Goal: Check status: Check status

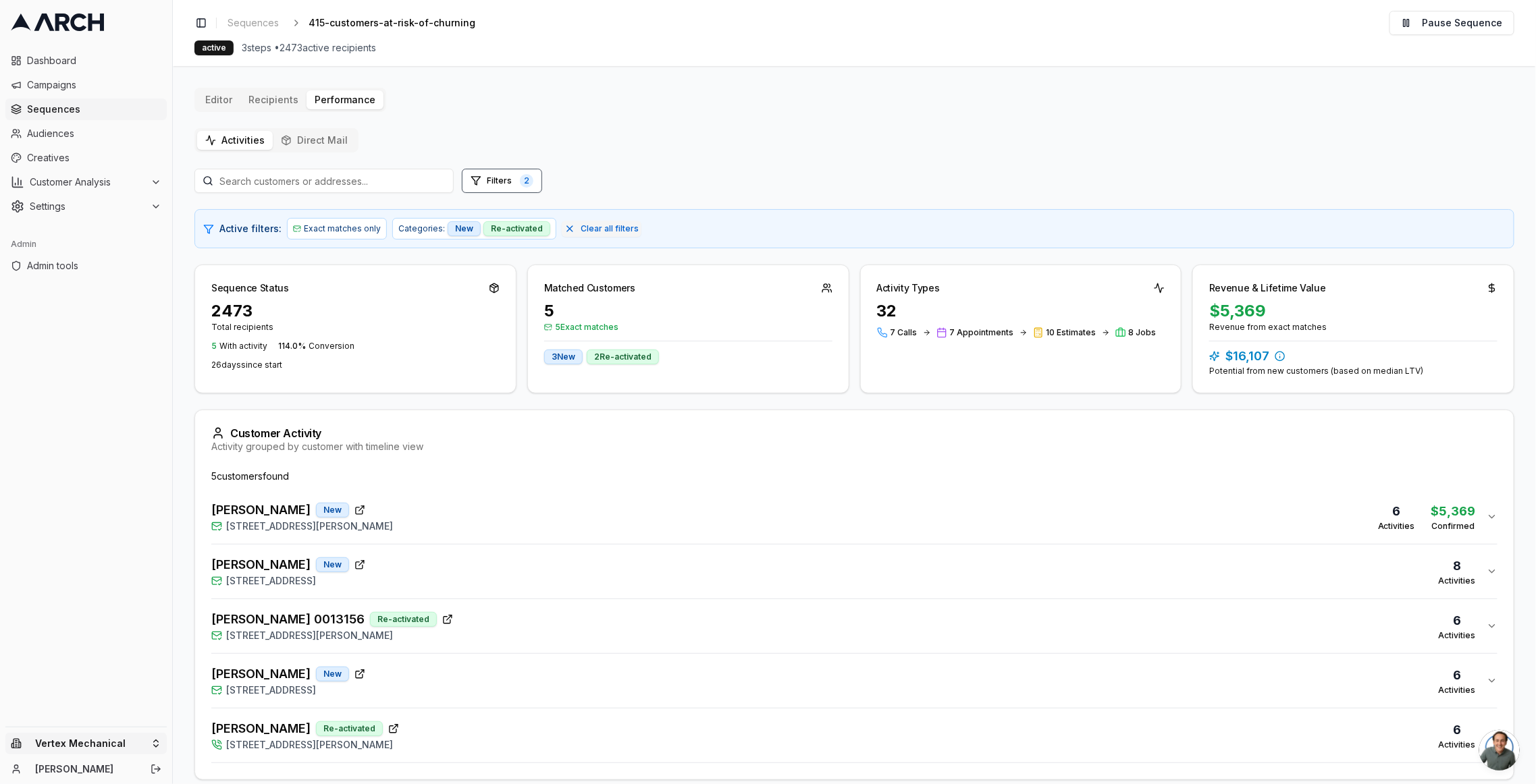
click at [85, 743] on html "Dashboard Campaigns Sequences Audiences Creatives Customer Analysis Settings Ad…" at bounding box center [768, 392] width 1536 height 784
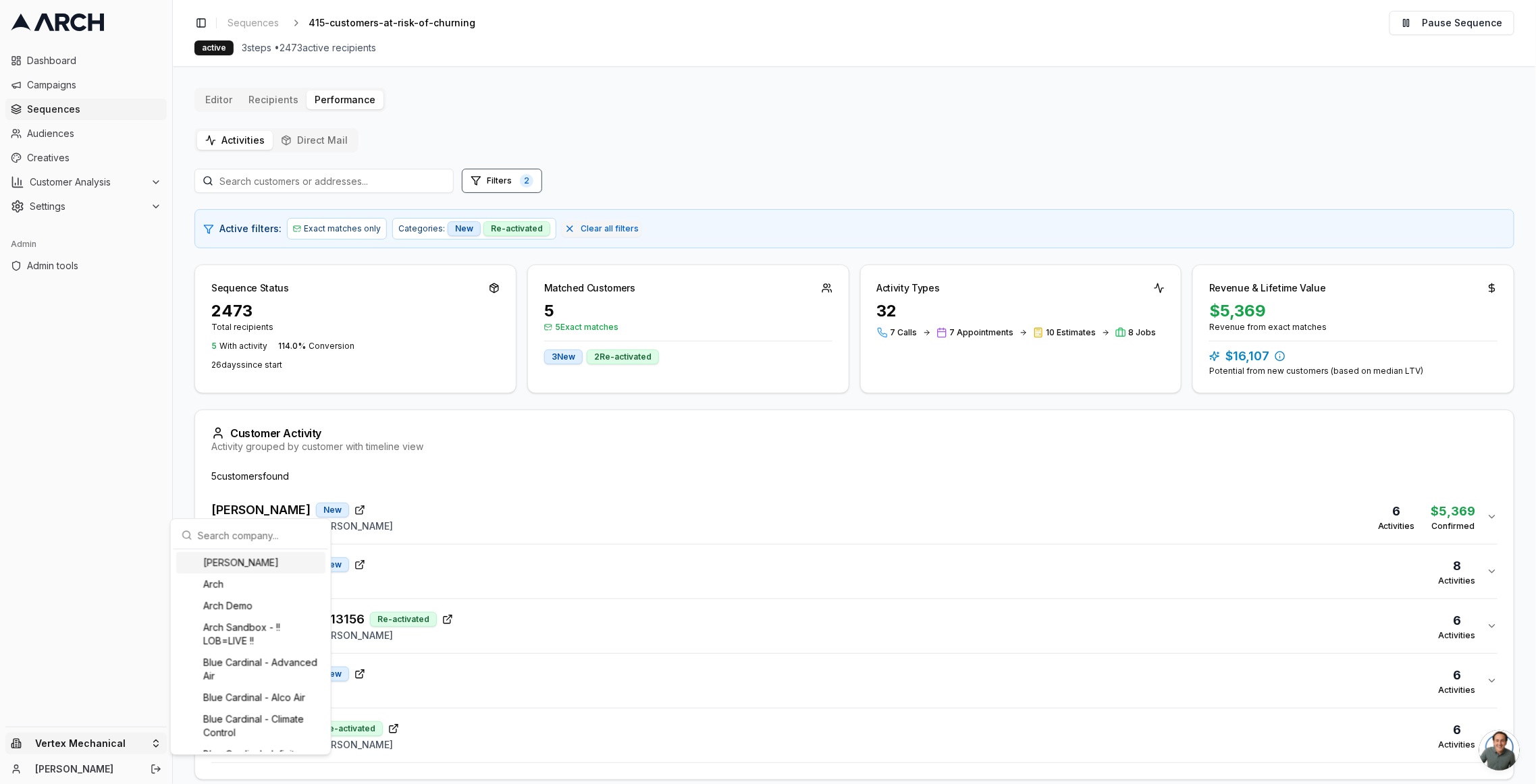
click at [236, 535] on input "text" at bounding box center [258, 536] width 122 height 27
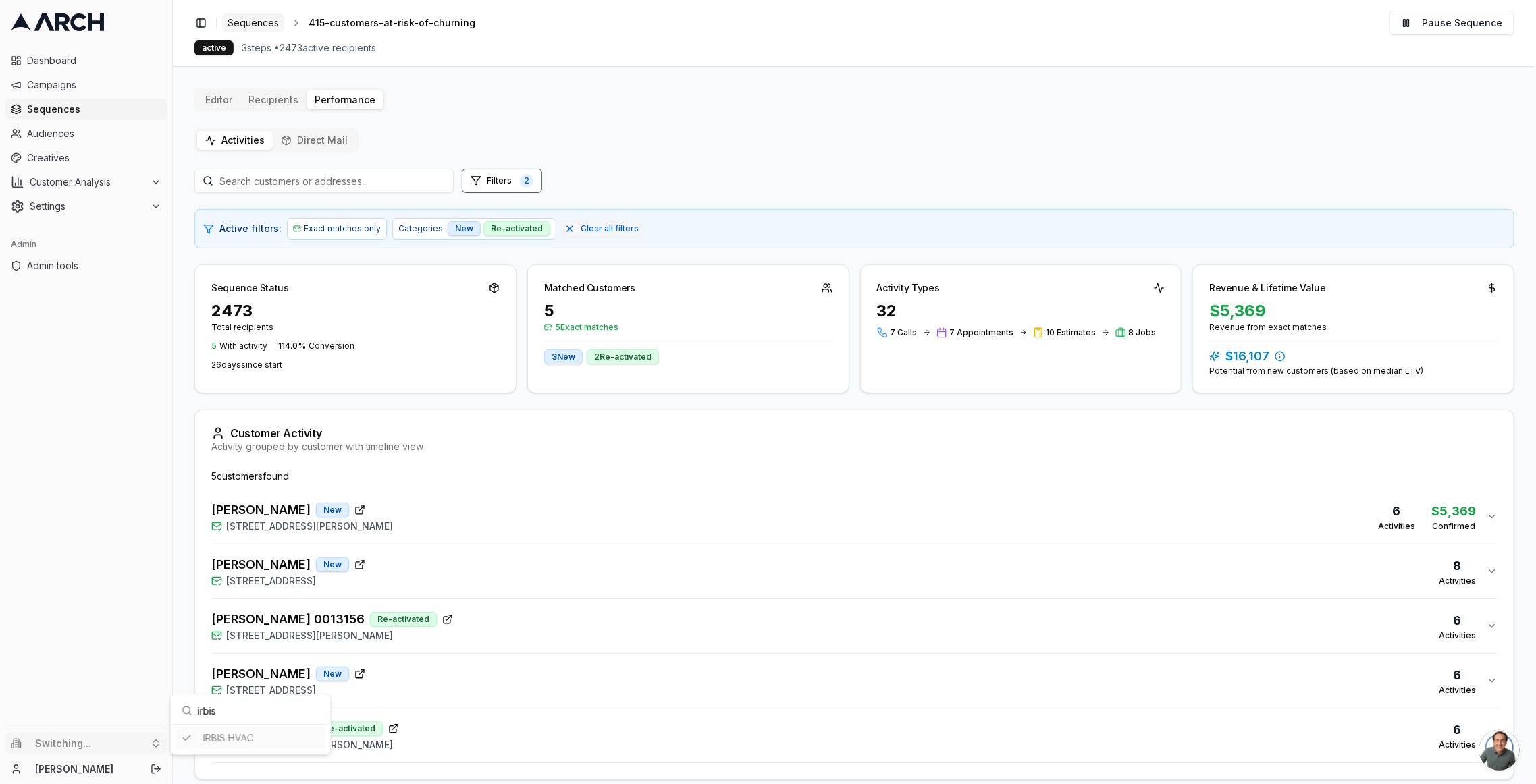
type input "irbis"
click at [253, 23] on html "Dashboard Campaigns Sequences Audiences Creatives Customer Analysis Settings Ad…" at bounding box center [768, 392] width 1536 height 784
click at [44, 92] on link "Campaigns" at bounding box center [86, 85] width 162 height 22
